Goal: Information Seeking & Learning: Learn about a topic

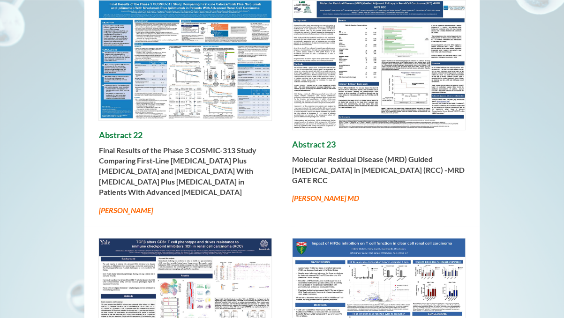
scroll to position [218, 0]
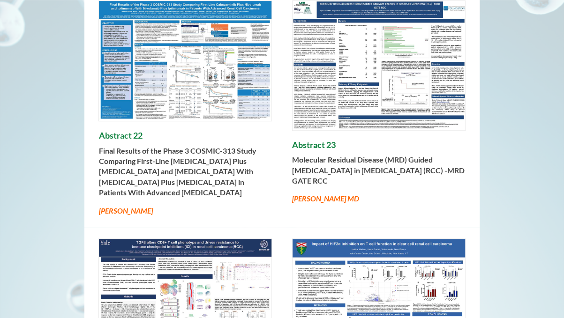
click at [365, 104] on img at bounding box center [378, 65] width 172 height 129
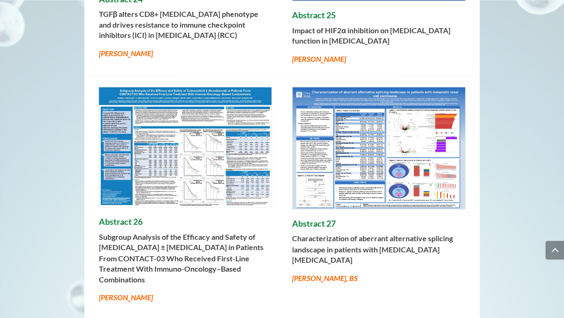
scroll to position [6537, 0]
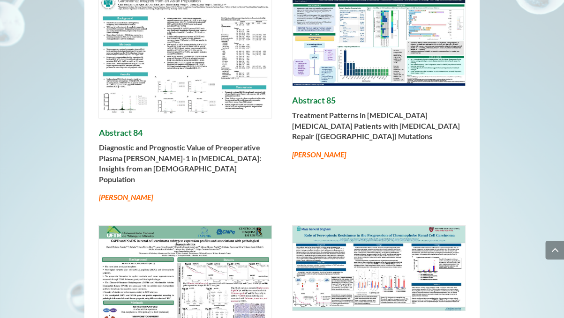
click at [433, 149] on p "Treatment Patterns in [MEDICAL_DATA] [MEDICAL_DATA] Patients with [MEDICAL_DATA…" at bounding box center [378, 129] width 173 height 39
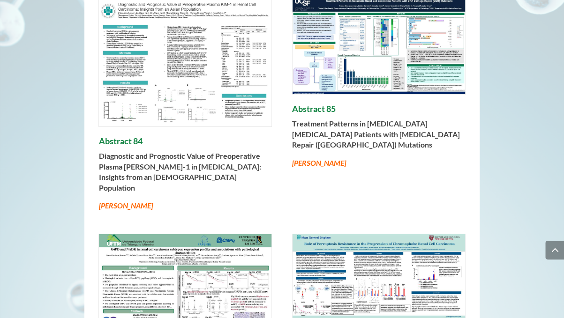
click at [352, 46] on img at bounding box center [378, 45] width 172 height 97
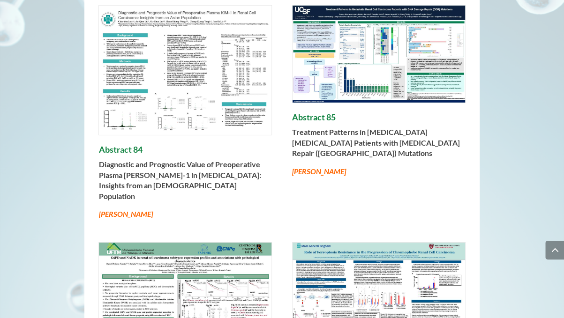
click at [283, 210] on div "Abstract 84 Diagnostic and Prognostic Value of Preoperative Plasma [PERSON_NAME…" at bounding box center [281, 112] width 394 height 237
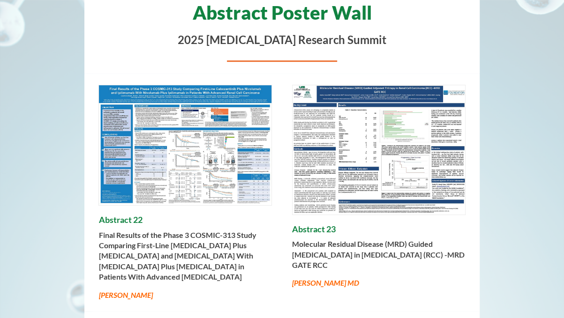
scroll to position [0, 0]
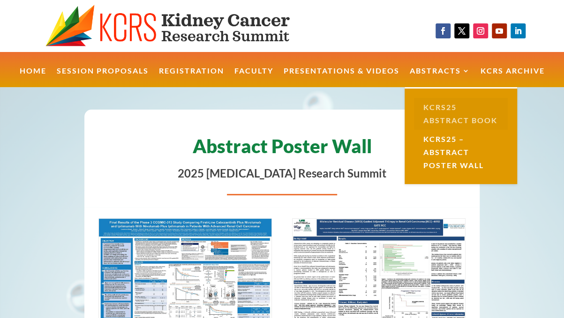
click at [437, 121] on link "KCRS25 Abstract Book" at bounding box center [461, 114] width 94 height 32
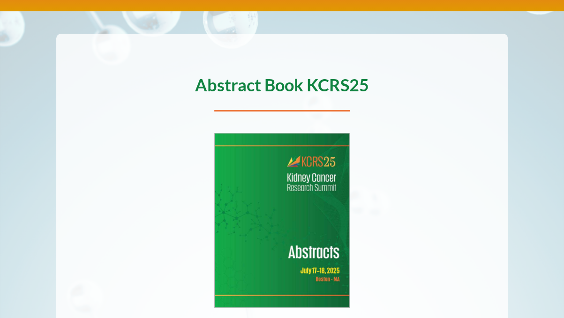
scroll to position [127, 0]
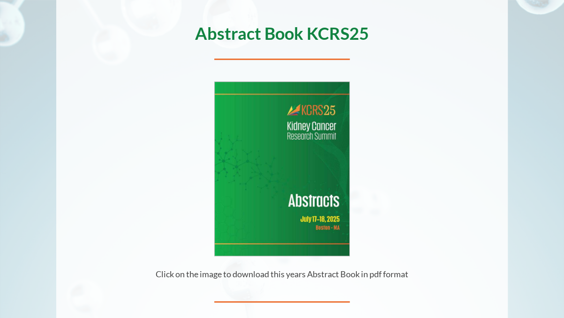
click at [276, 171] on img at bounding box center [282, 169] width 134 height 174
